Goal: Task Accomplishment & Management: Complete application form

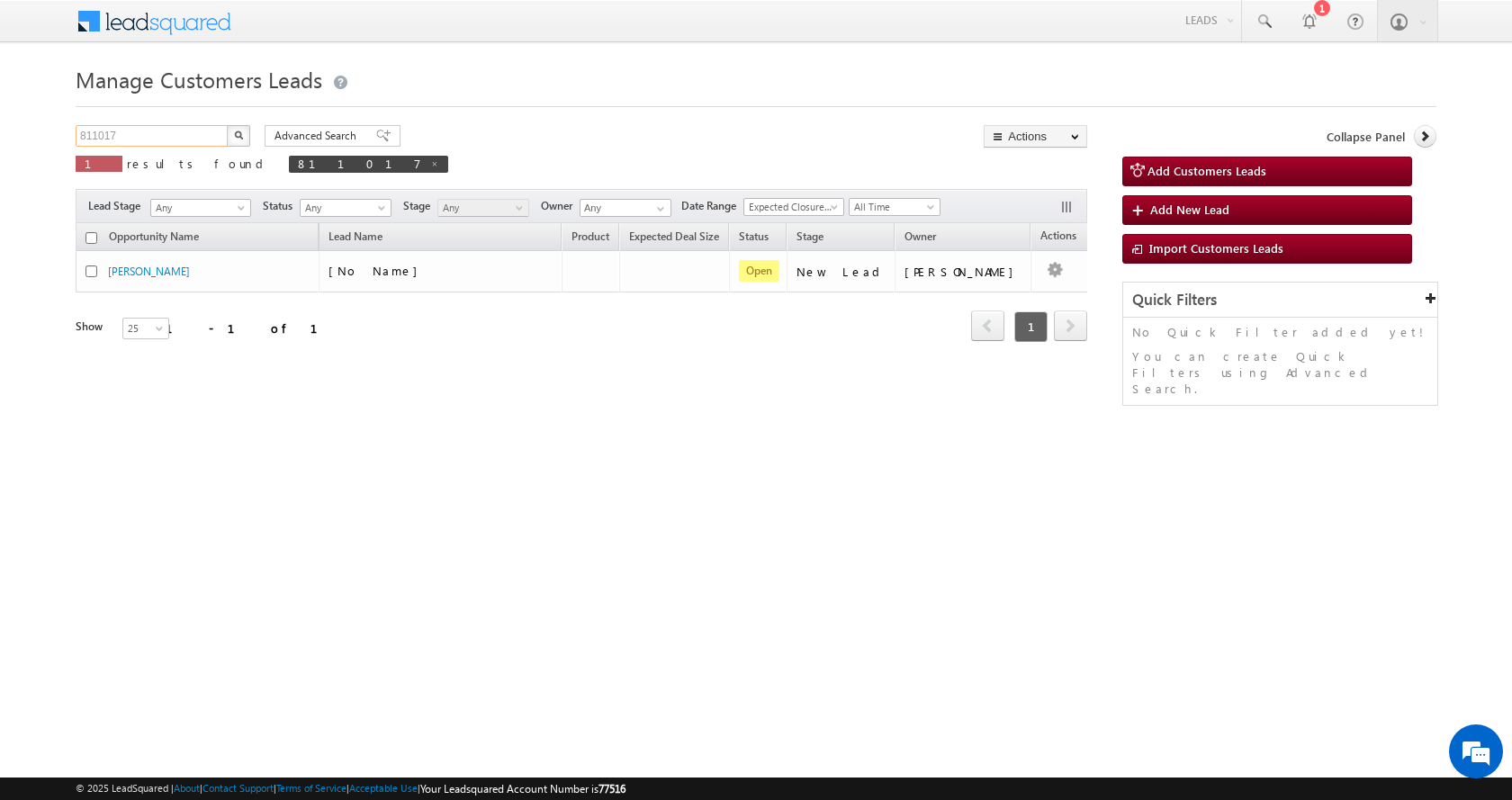
click at [105, 134] on input "811017" at bounding box center [152, 136] width 154 height 22
paste input "54004"
type input "854004"
click at [227, 125] on button "button" at bounding box center [238, 136] width 23 height 22
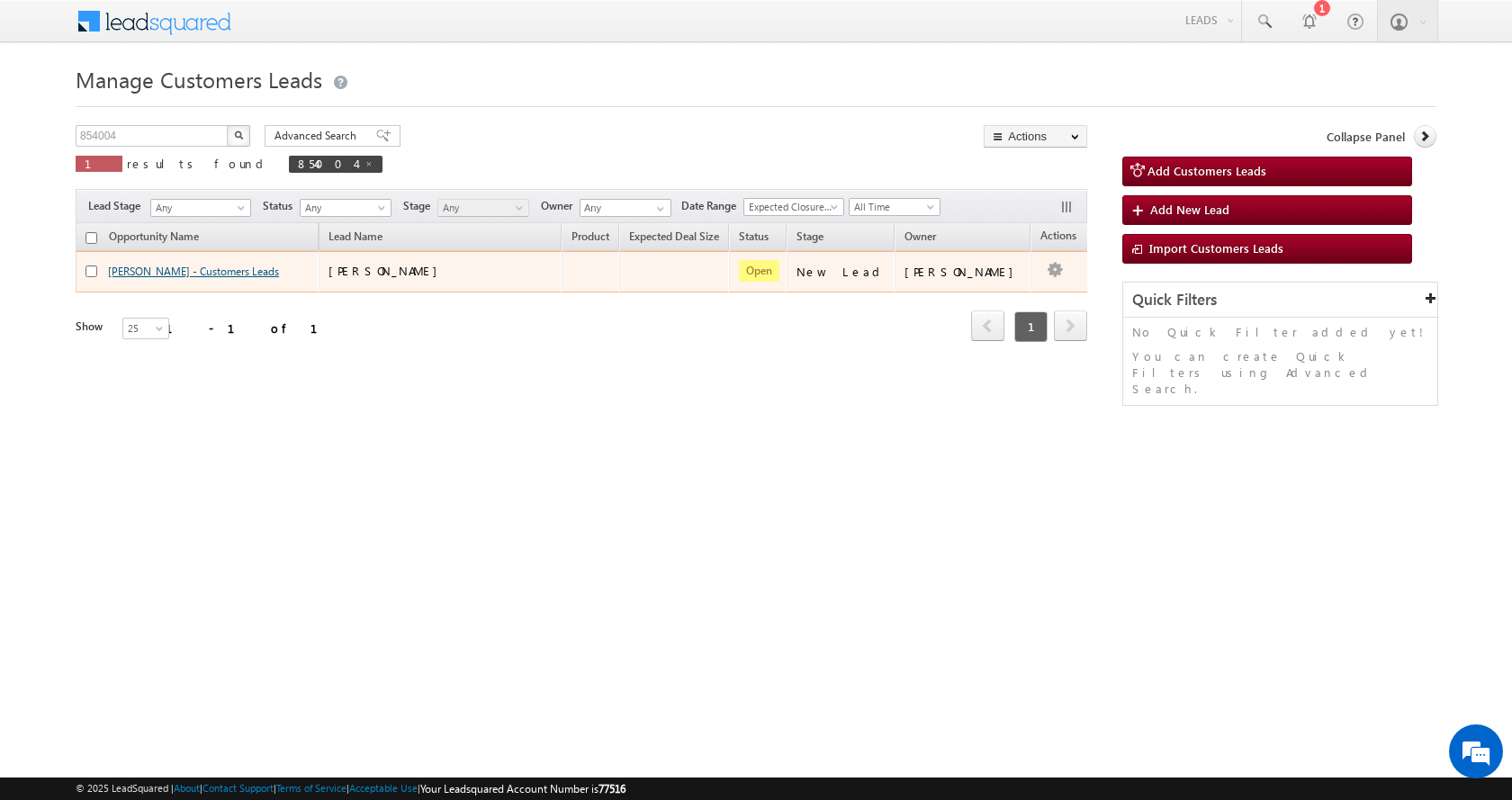
click at [168, 278] on link "AMIT KUMAR - Customers Leads" at bounding box center [193, 271] width 171 height 13
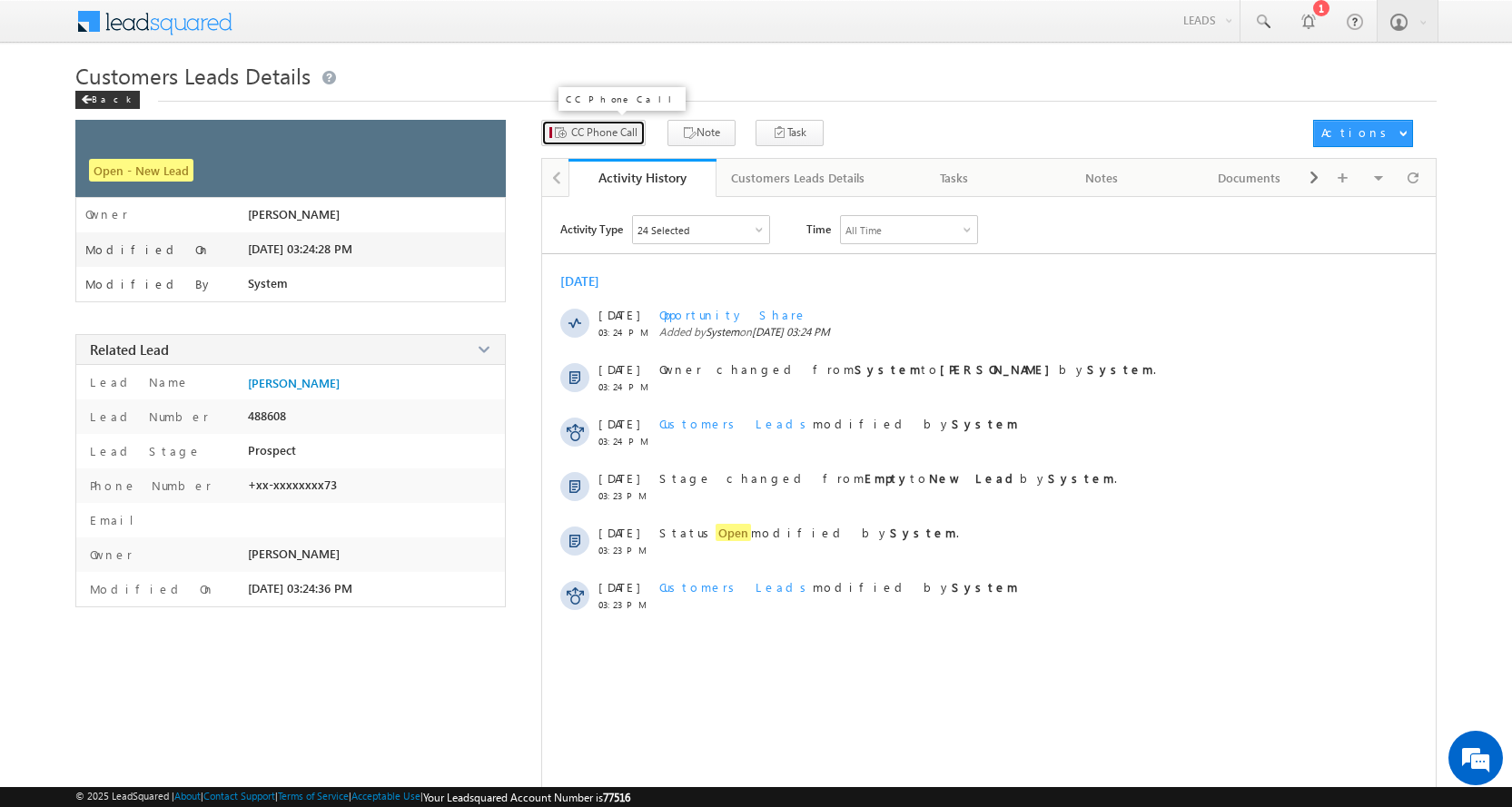
click at [613, 136] on span "CC Phone Call" at bounding box center [604, 132] width 67 height 16
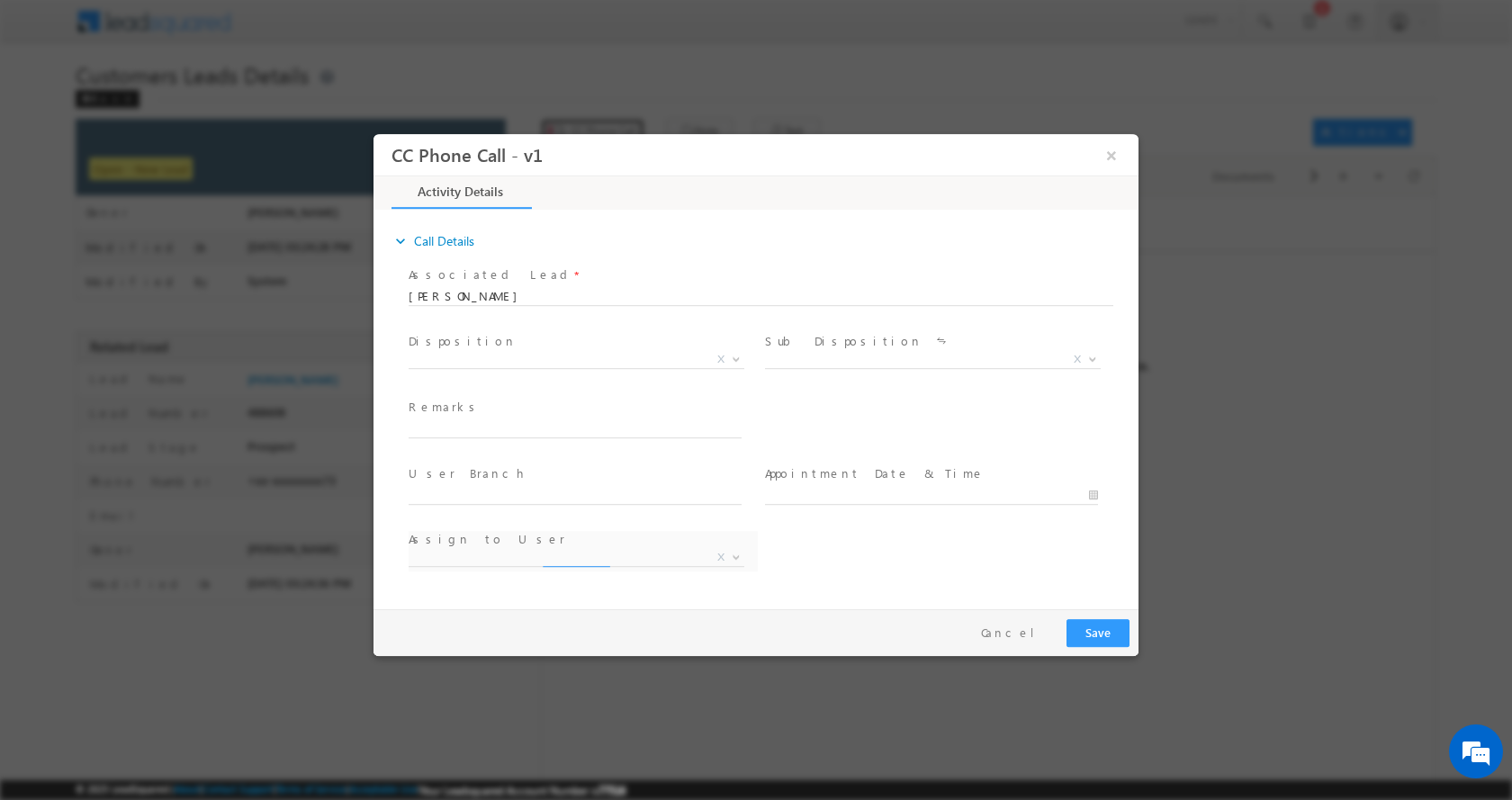
select select "[EMAIL_ADDRESS][DOMAIN_NAME]"
click at [496, 430] on input "text" at bounding box center [574, 428] width 333 height 18
paste input "[PERSON_NAME]-9582212773-BT-FLAT PURCHASE-LOAN-20 L-ROI-11 %-[PERSON_NAME]-25 Y…"
type input "[PERSON_NAME]-9582212773-BT-FLAT PURCHASE-LOAN-20 L-ROI-11 %-[PERSON_NAME]-25 Y…"
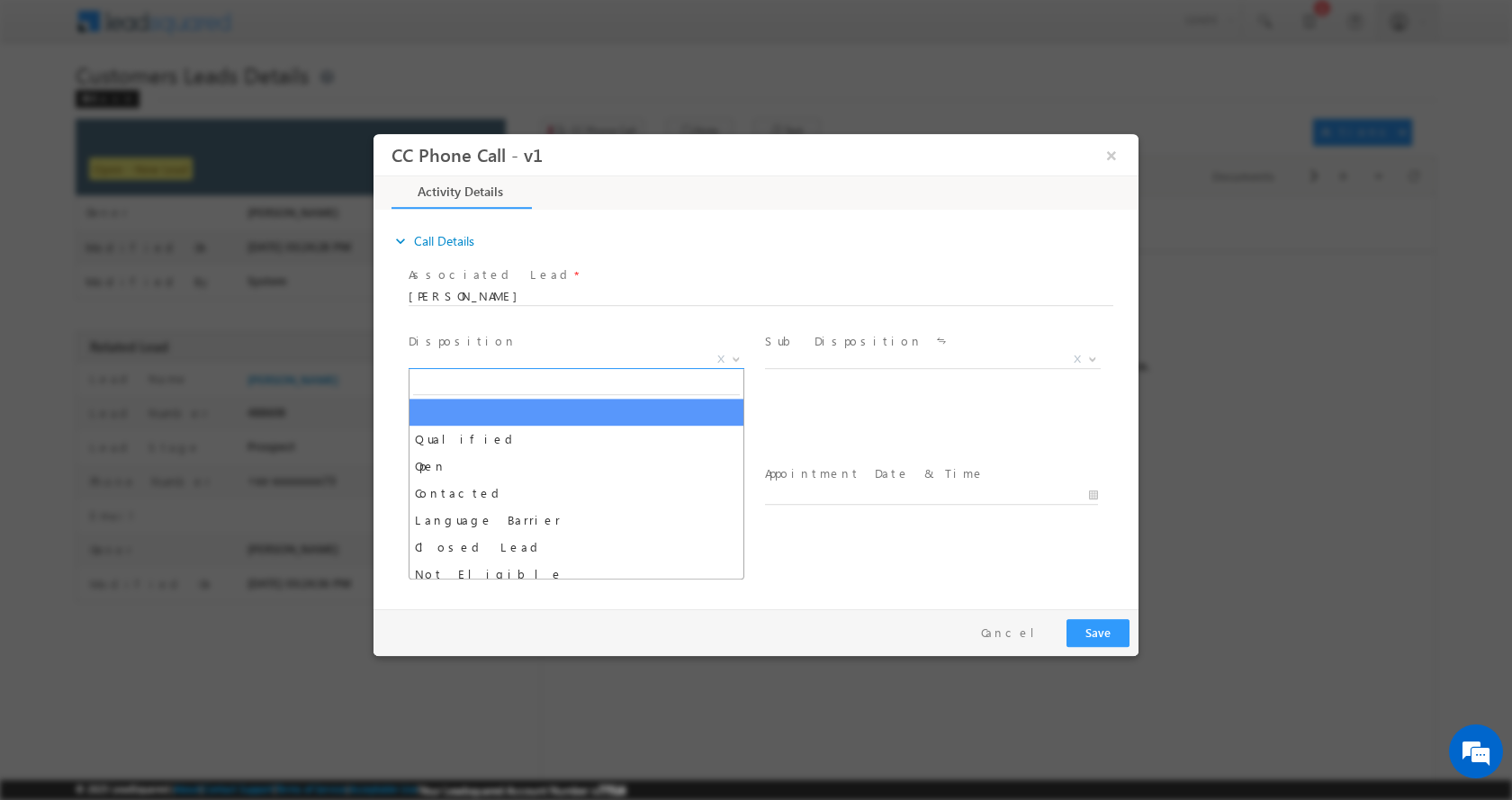
scroll to position [0, 0]
click at [738, 357] on b at bounding box center [736, 357] width 11 height 7
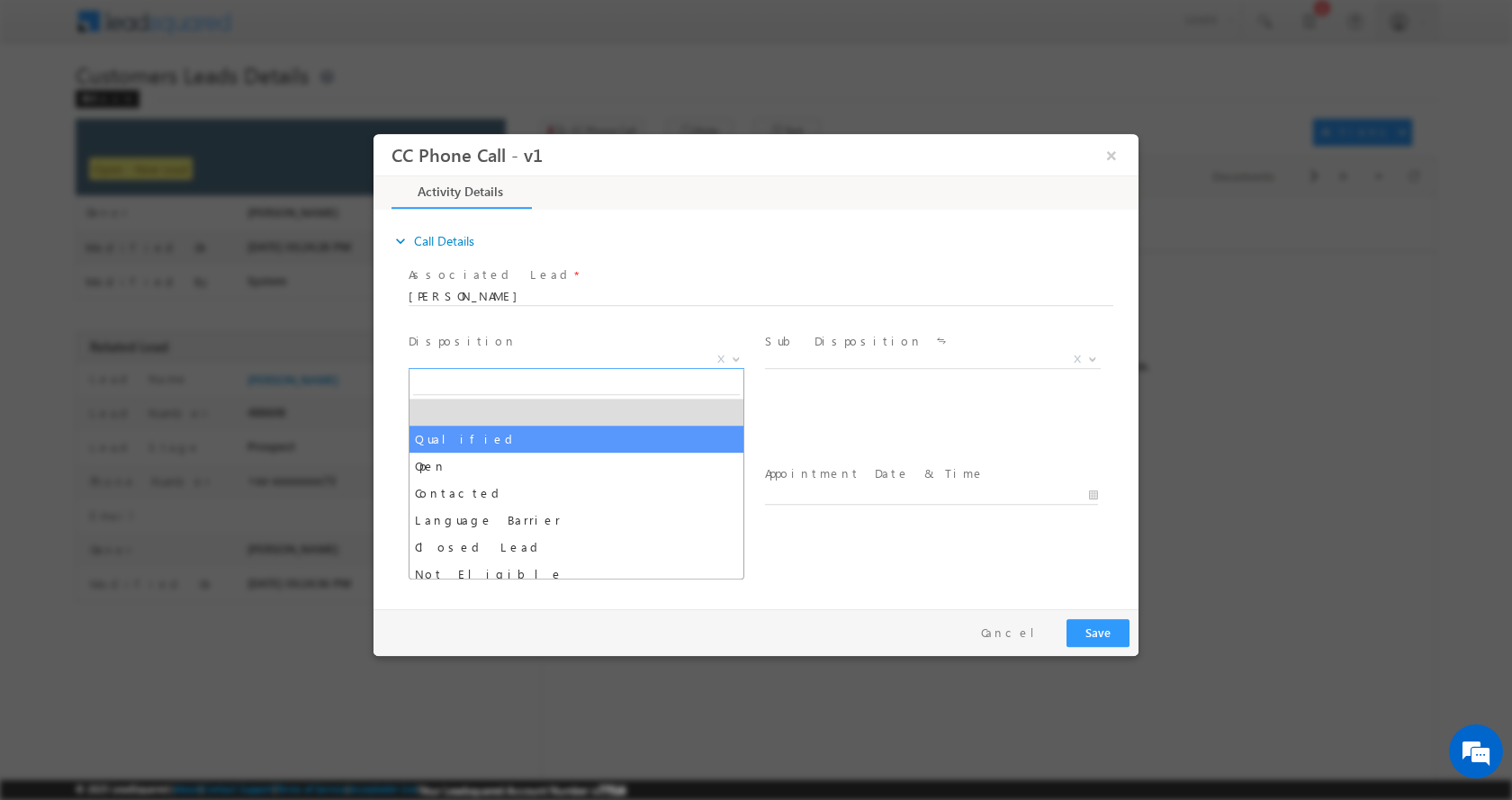
select select "Qualified"
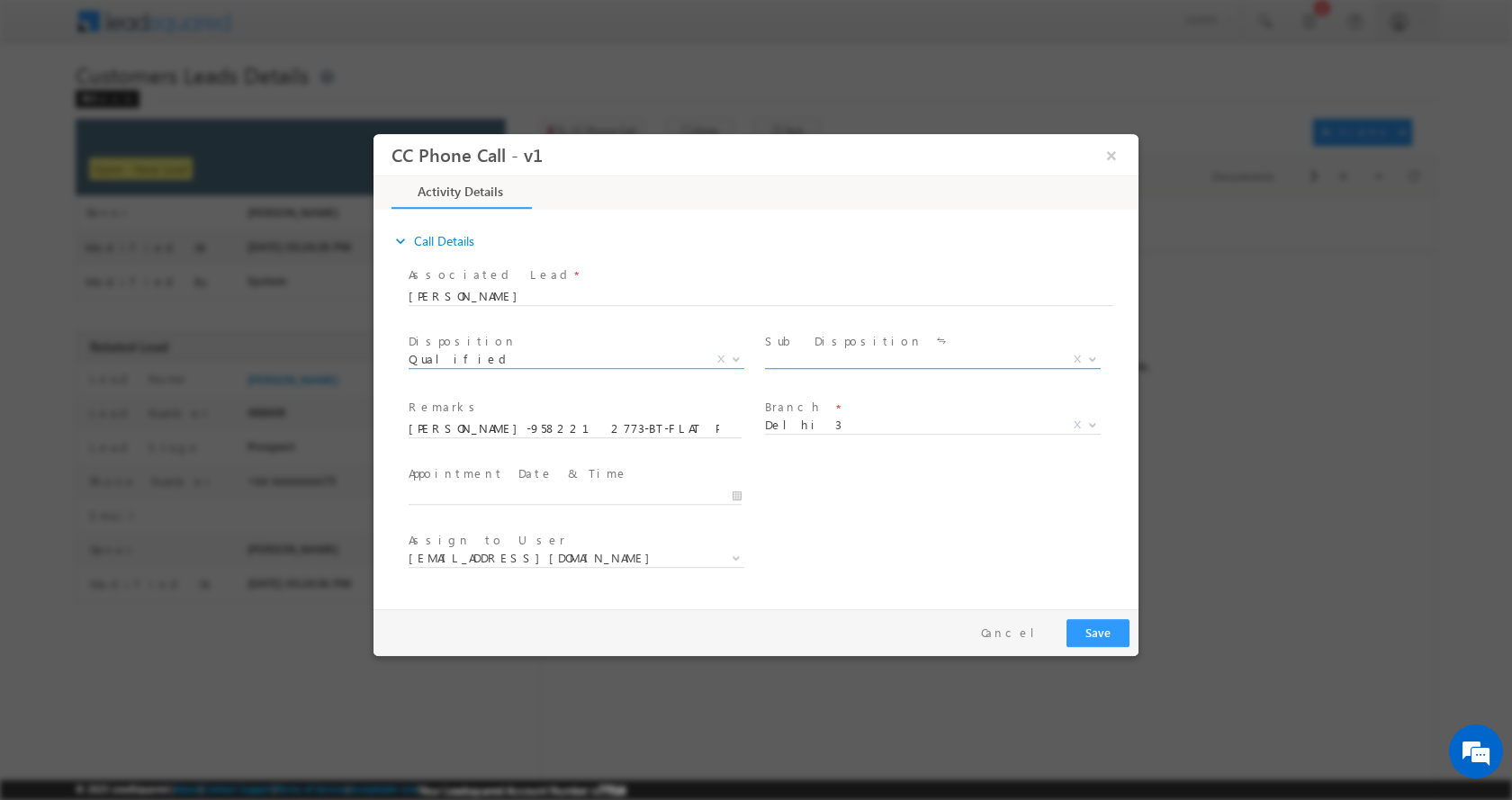
click at [1087, 357] on b at bounding box center [1091, 357] width 11 height 7
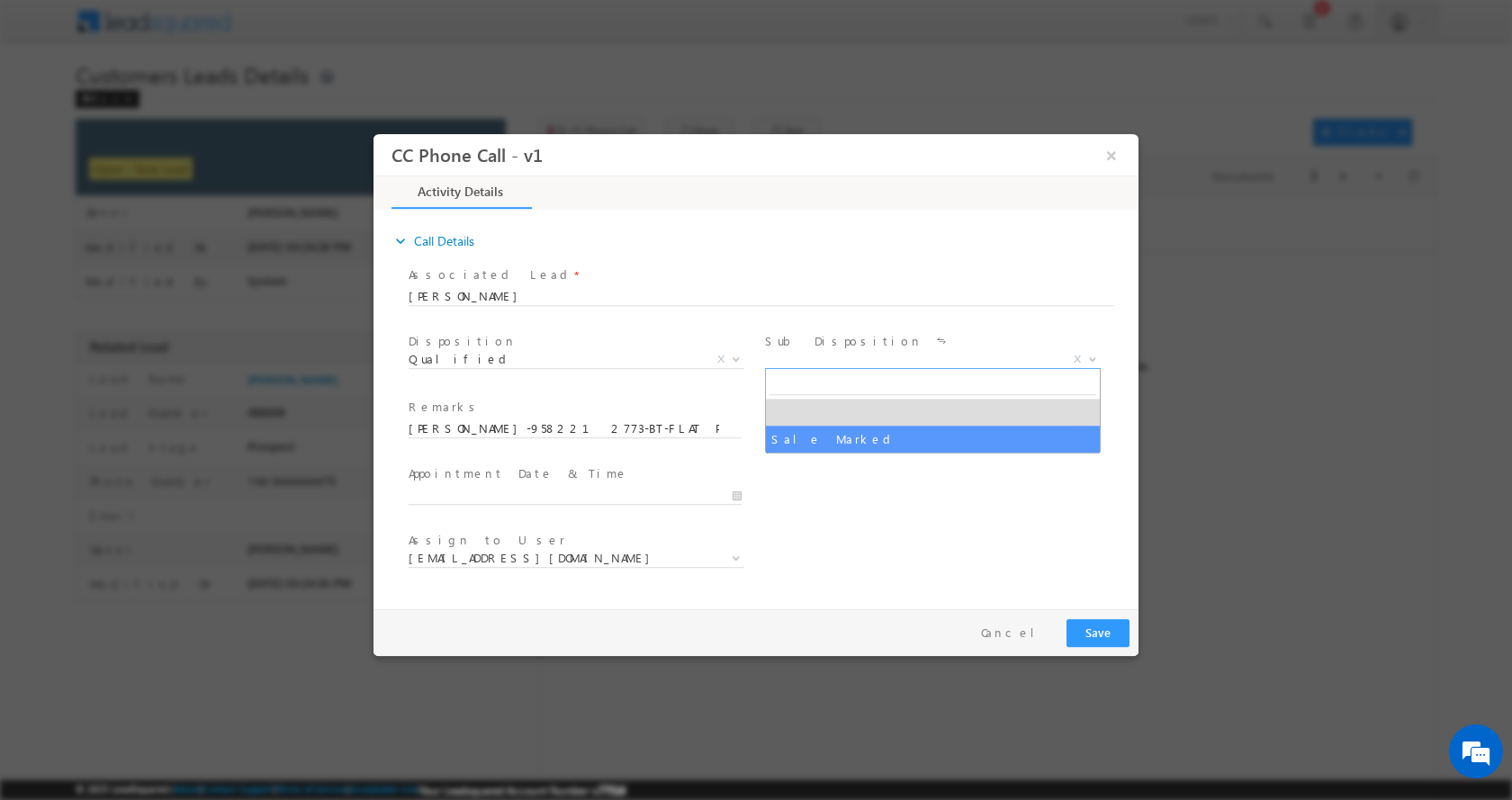
select select "Sale Marked"
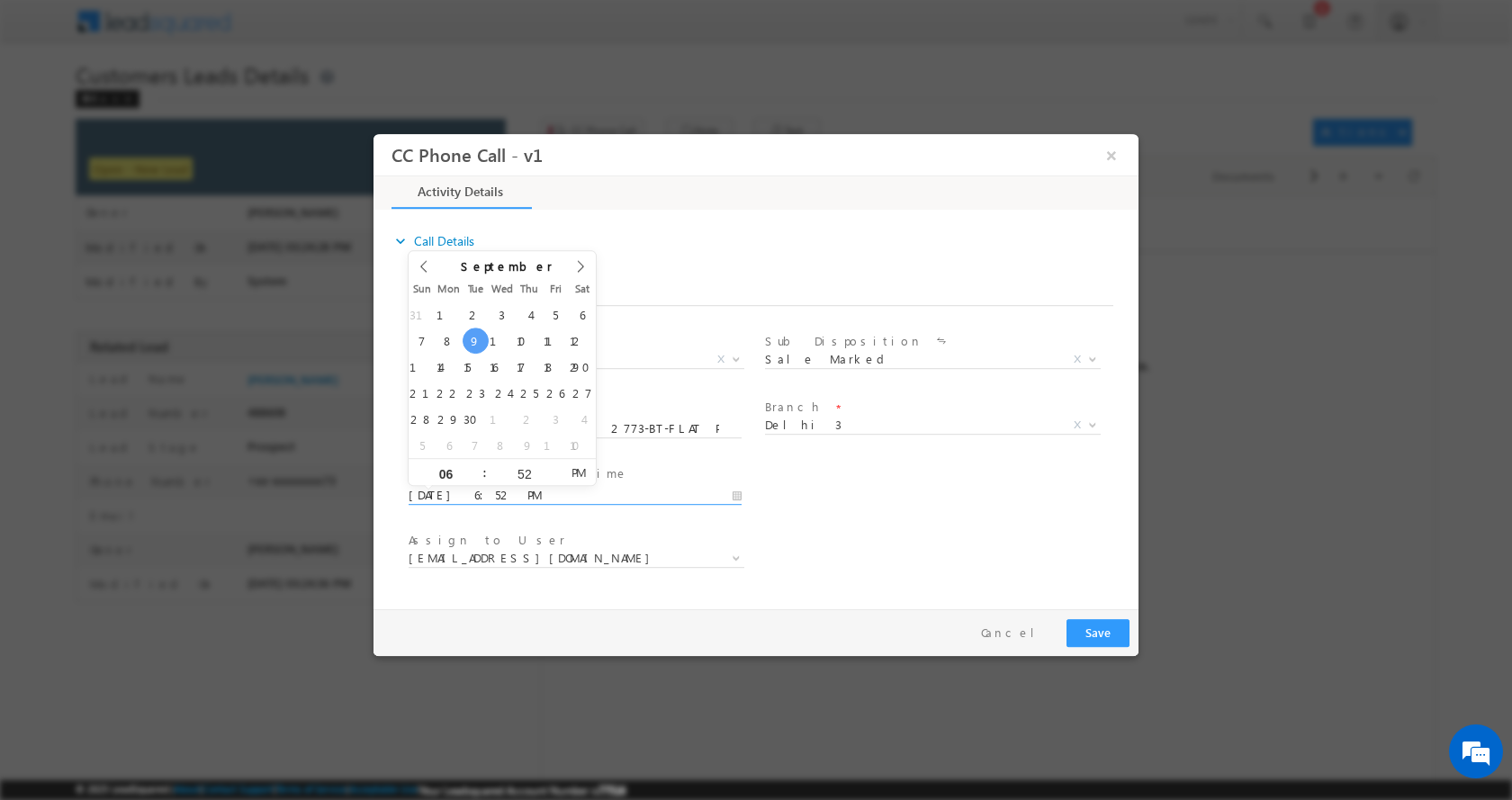
click at [739, 491] on input "[DATE] 6:52 PM" at bounding box center [574, 494] width 333 height 18
type input "[DATE] 7:52 PM"
type input "07"
click at [476, 463] on span at bounding box center [476, 465] width 12 height 13
type input "[DATE] 6:52 PM"
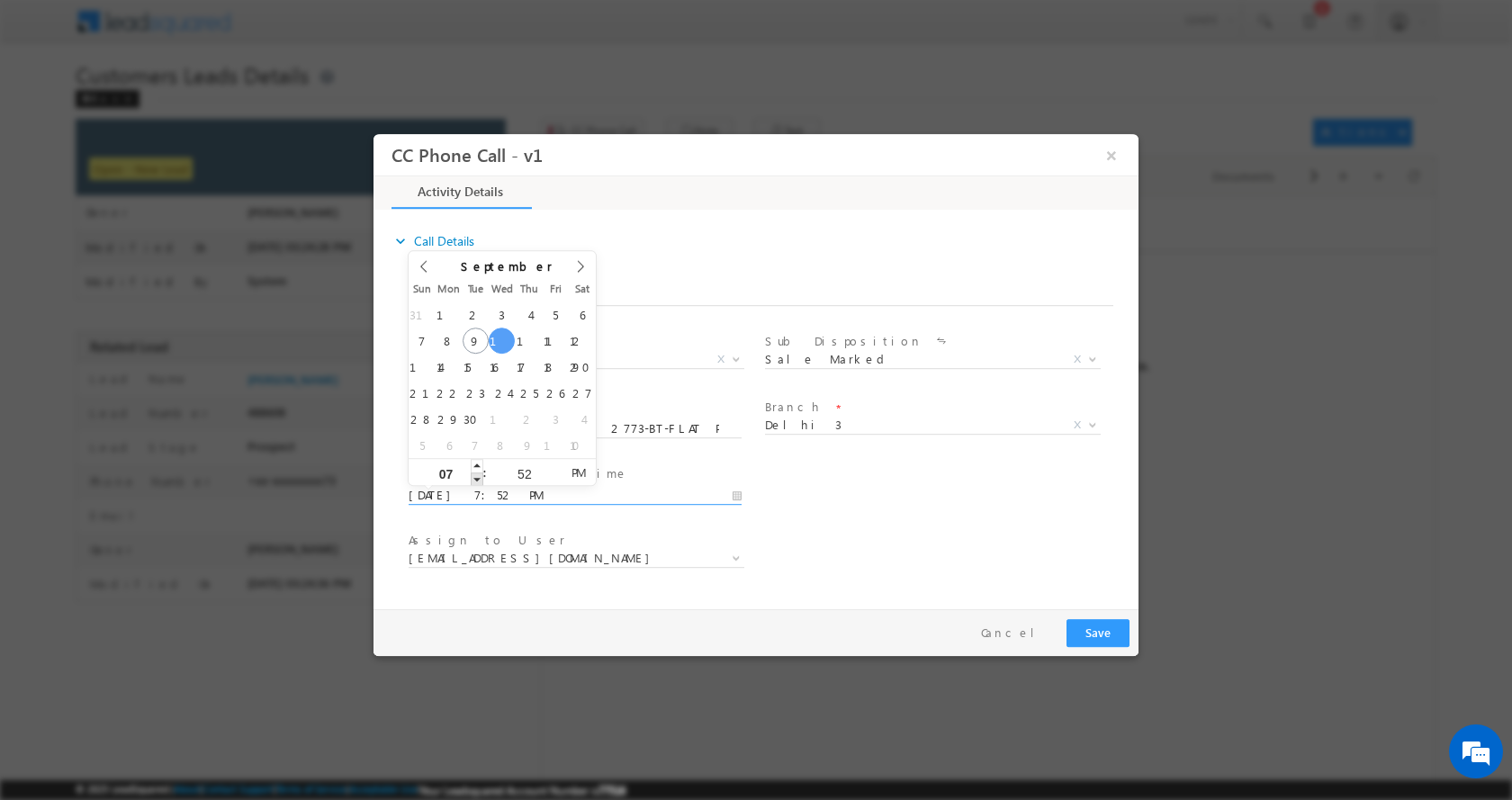
type input "06"
click at [477, 473] on span at bounding box center [476, 478] width 12 height 13
type input "[DATE] 5:52 PM"
type input "05"
click at [477, 473] on span at bounding box center [476, 478] width 12 height 13
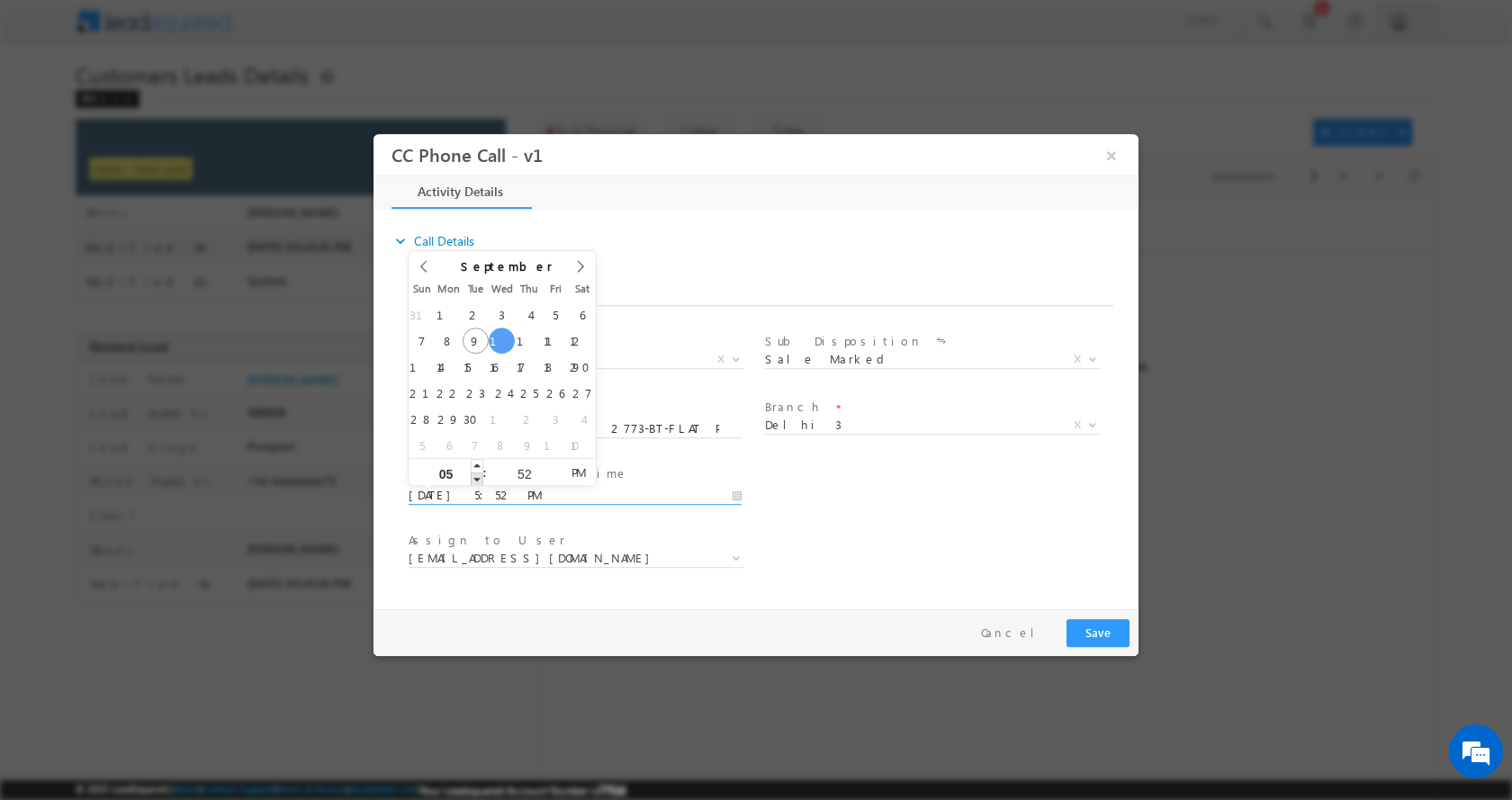
type input "[DATE] 4:52 PM"
type input "04"
click at [477, 473] on span at bounding box center [476, 478] width 12 height 13
type input "[DATE] 3:52 PM"
type input "03"
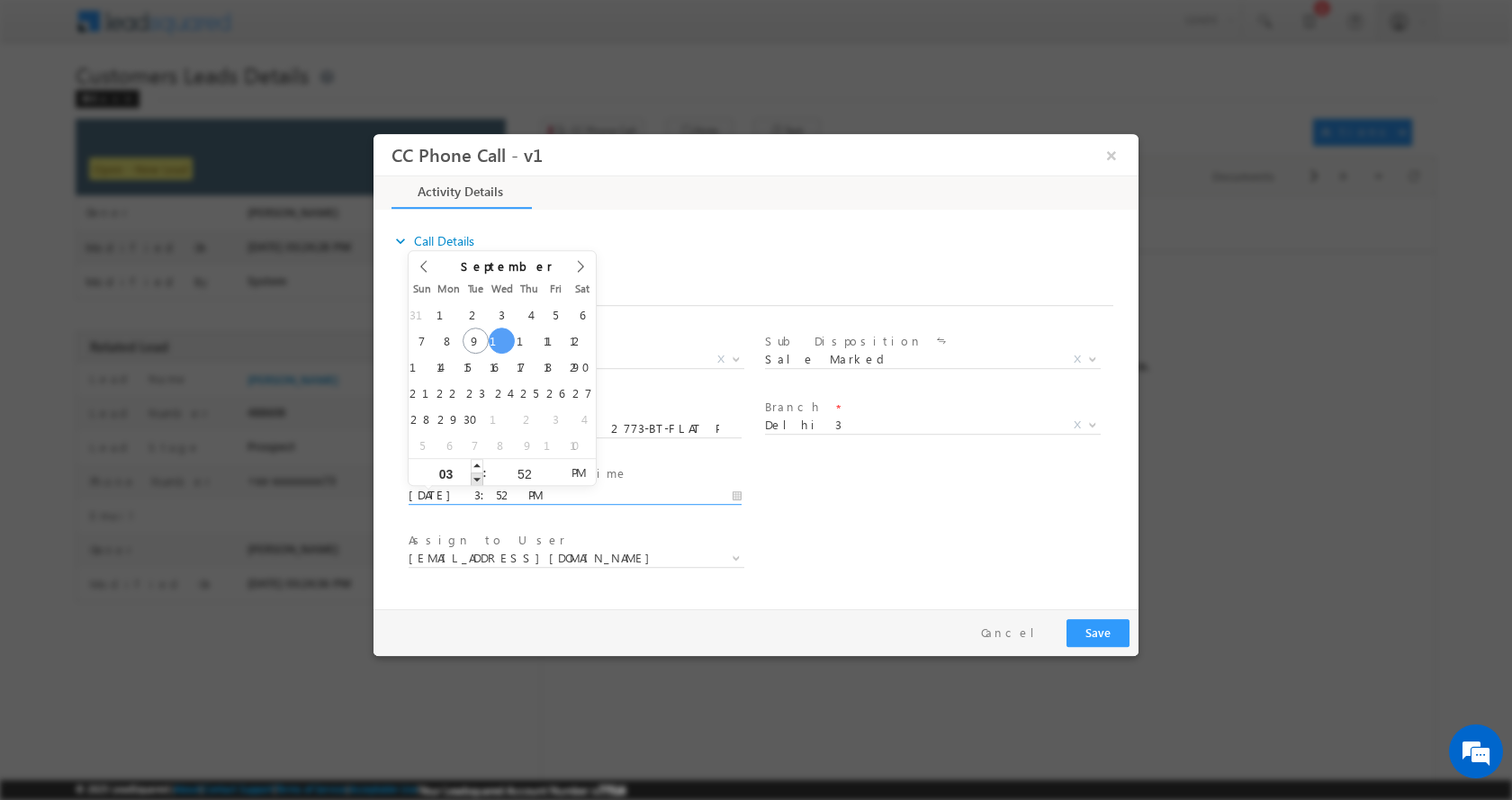
click at [477, 473] on span at bounding box center [476, 478] width 12 height 13
type input "[DATE] 2:52 PM"
type input "02"
click at [477, 473] on span at bounding box center [476, 478] width 12 height 13
type input "[DATE] 1:52 PM"
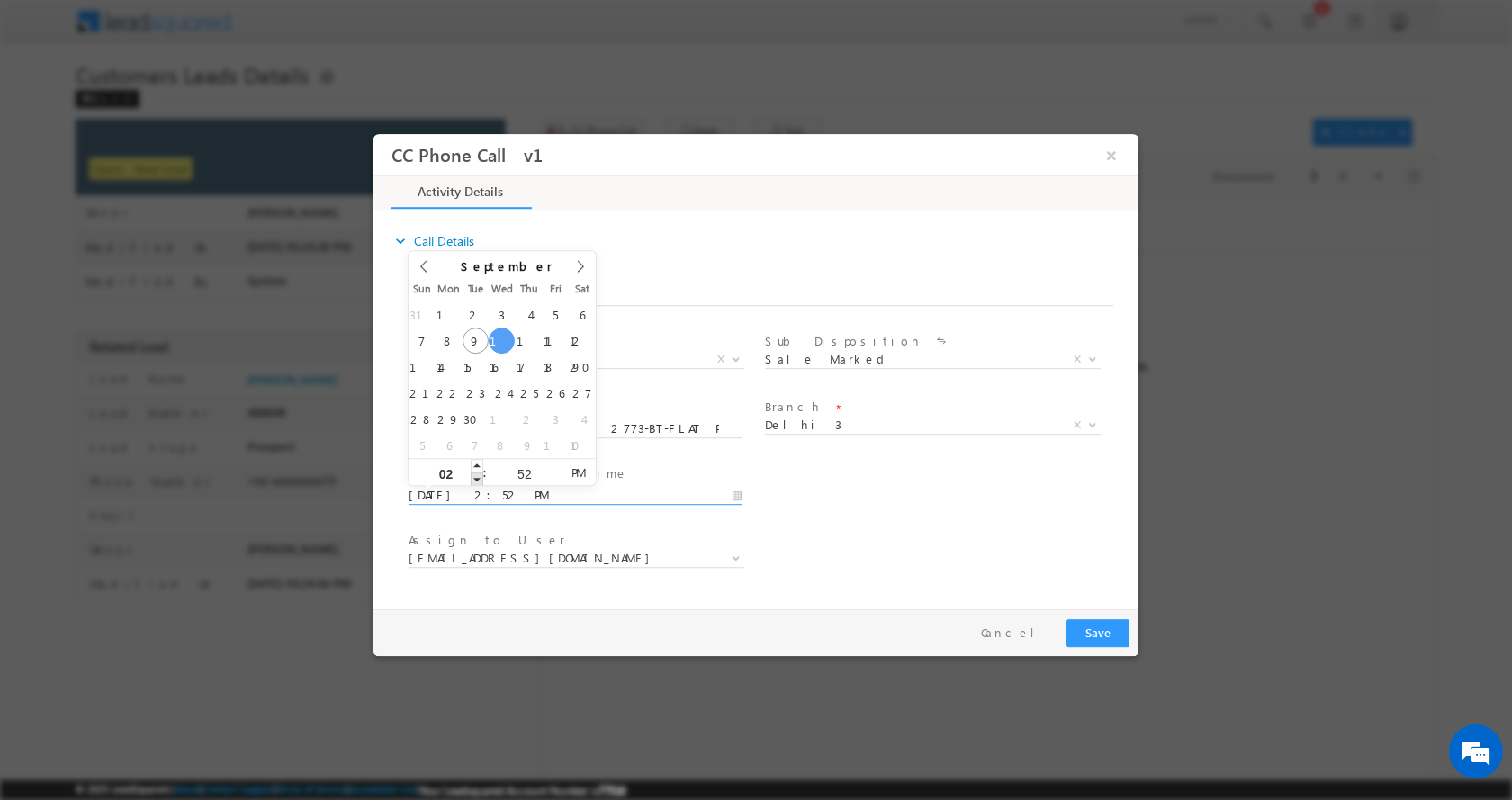
type input "01"
click at [477, 473] on span at bounding box center [476, 478] width 12 height 13
type input "[DATE] 12:52 PM"
type input "12"
click at [477, 473] on span at bounding box center [476, 478] width 12 height 13
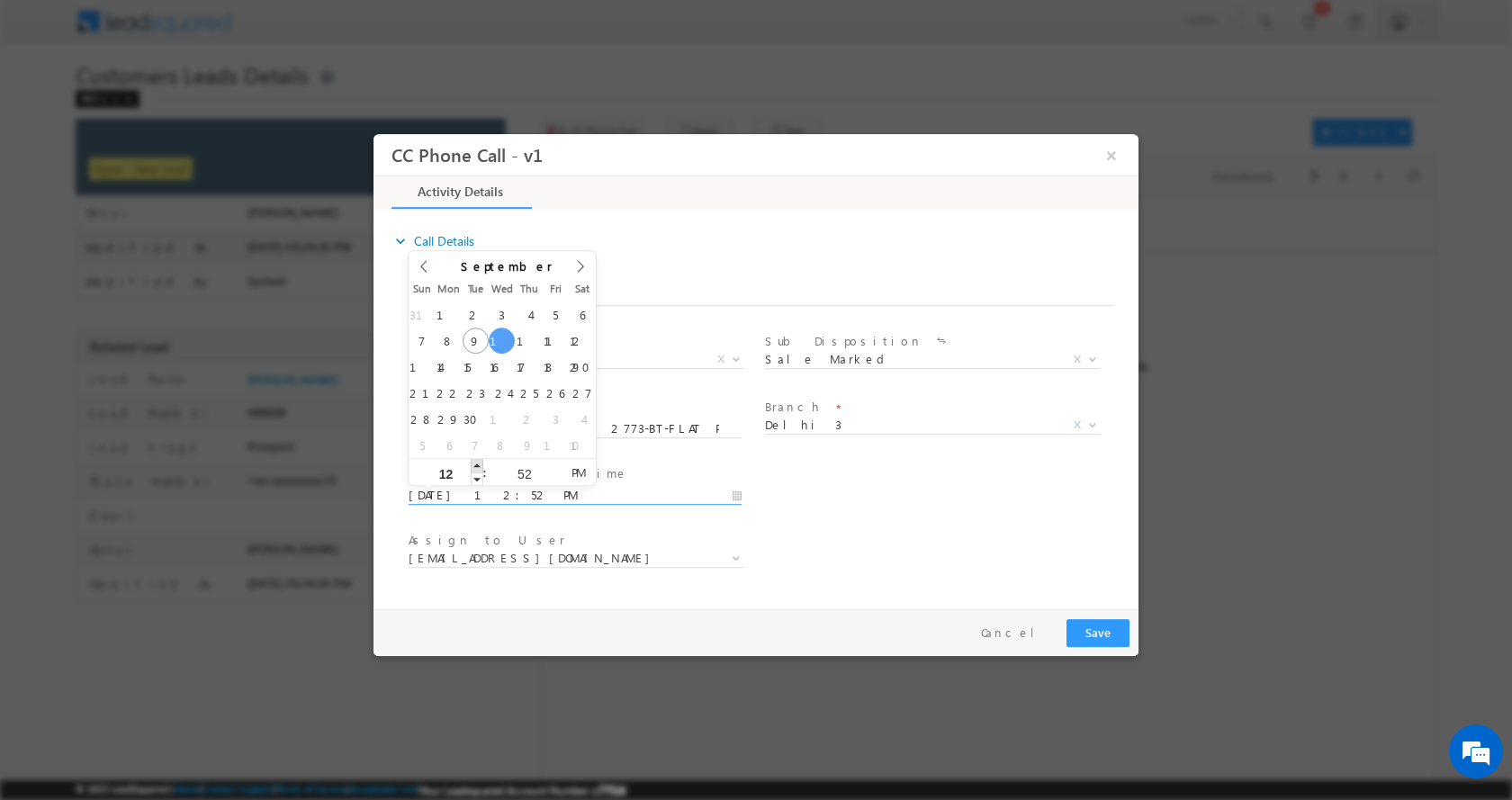
type input "[DATE] 1:52 PM"
type input "01"
click at [477, 460] on span at bounding box center [476, 465] width 12 height 13
type input "[DATE] 2:52 PM"
type input "02"
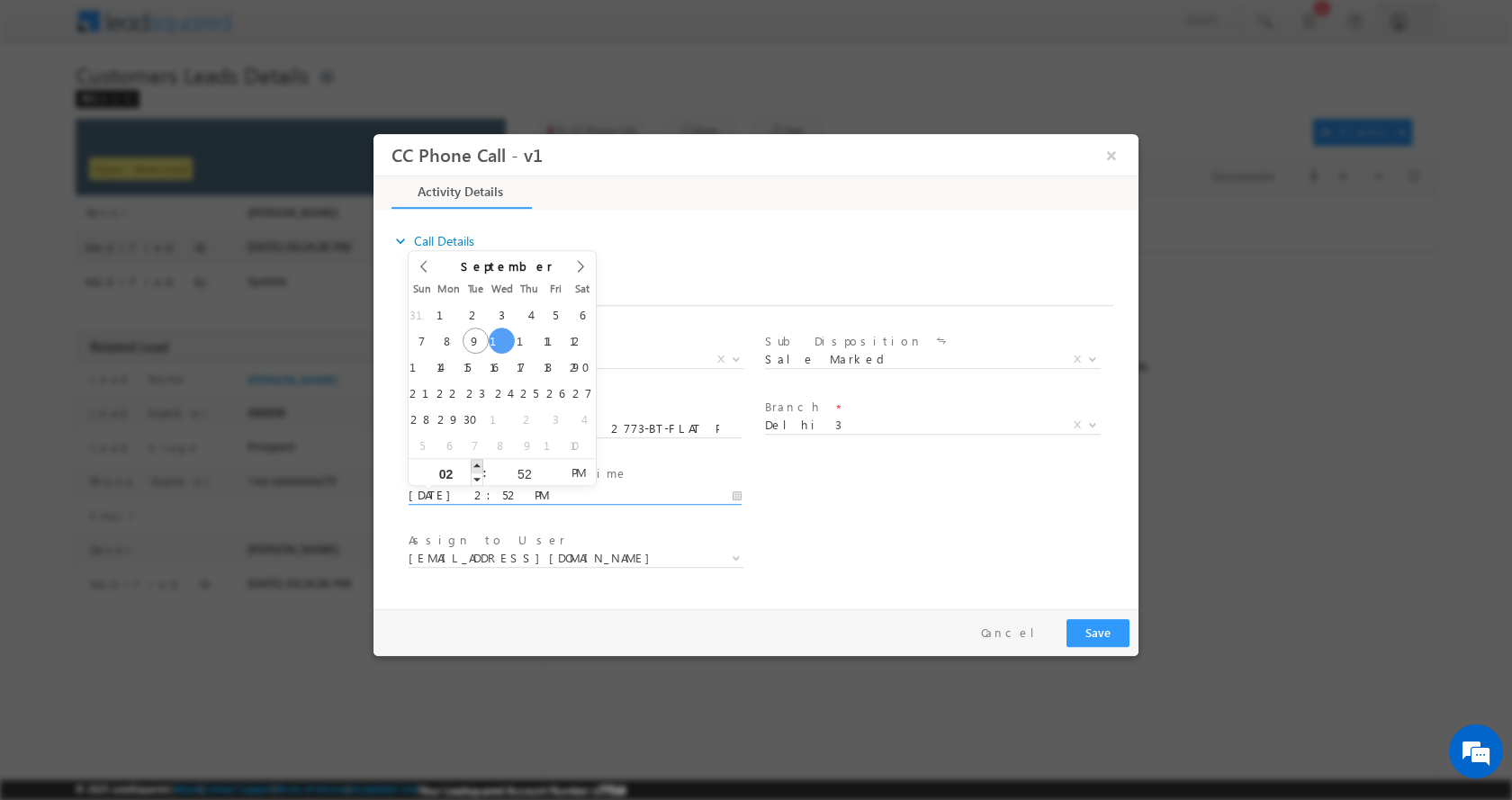
click at [477, 460] on span at bounding box center [476, 465] width 12 height 13
click at [1089, 638] on button "Save" at bounding box center [1098, 632] width 63 height 28
